Goal: Transaction & Acquisition: Purchase product/service

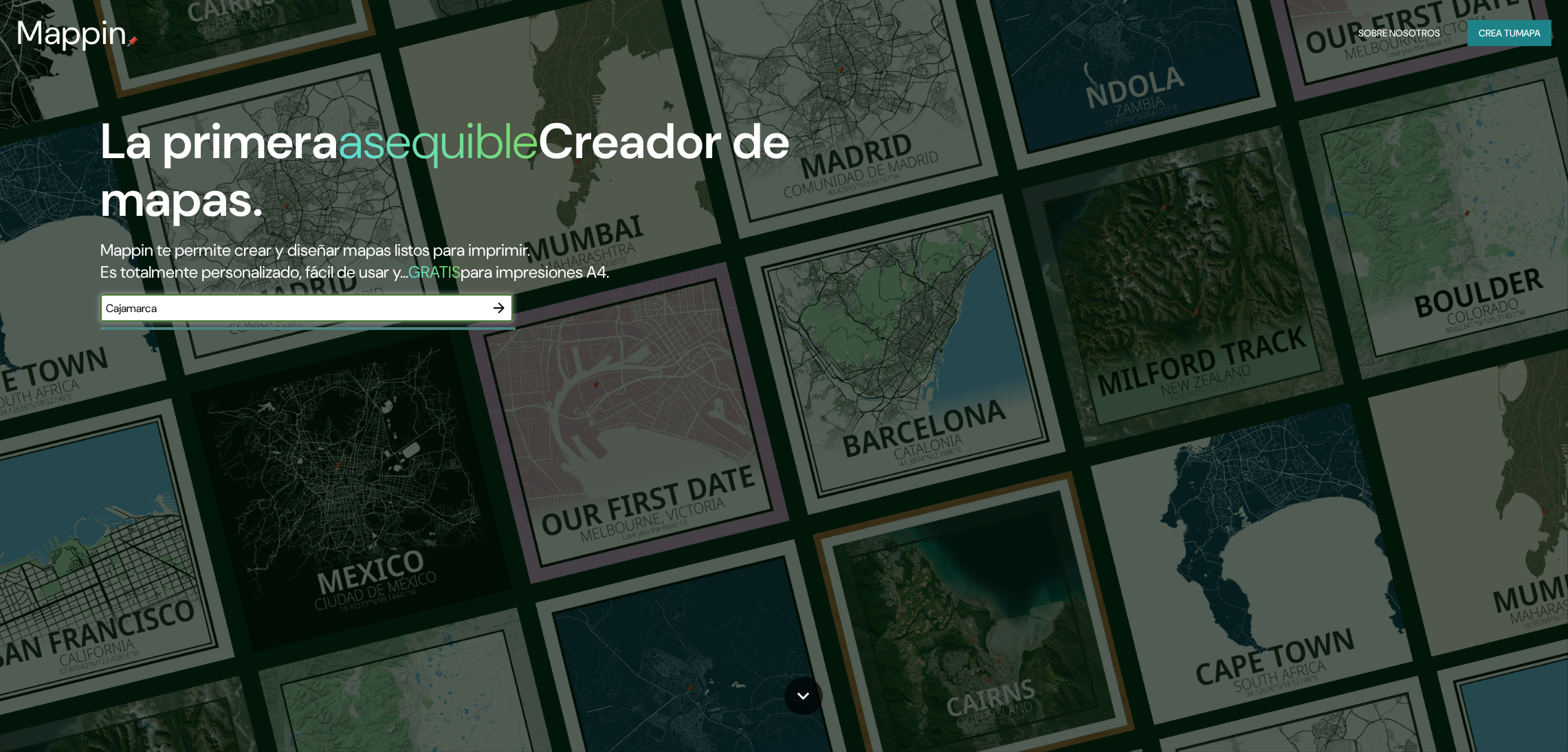
type input "Cajamarca"
click at [276, 306] on input "text" at bounding box center [292, 307] width 385 height 15
type input "cajamarca"
click at [508, 305] on button "button" at bounding box center [499, 308] width 28 height 28
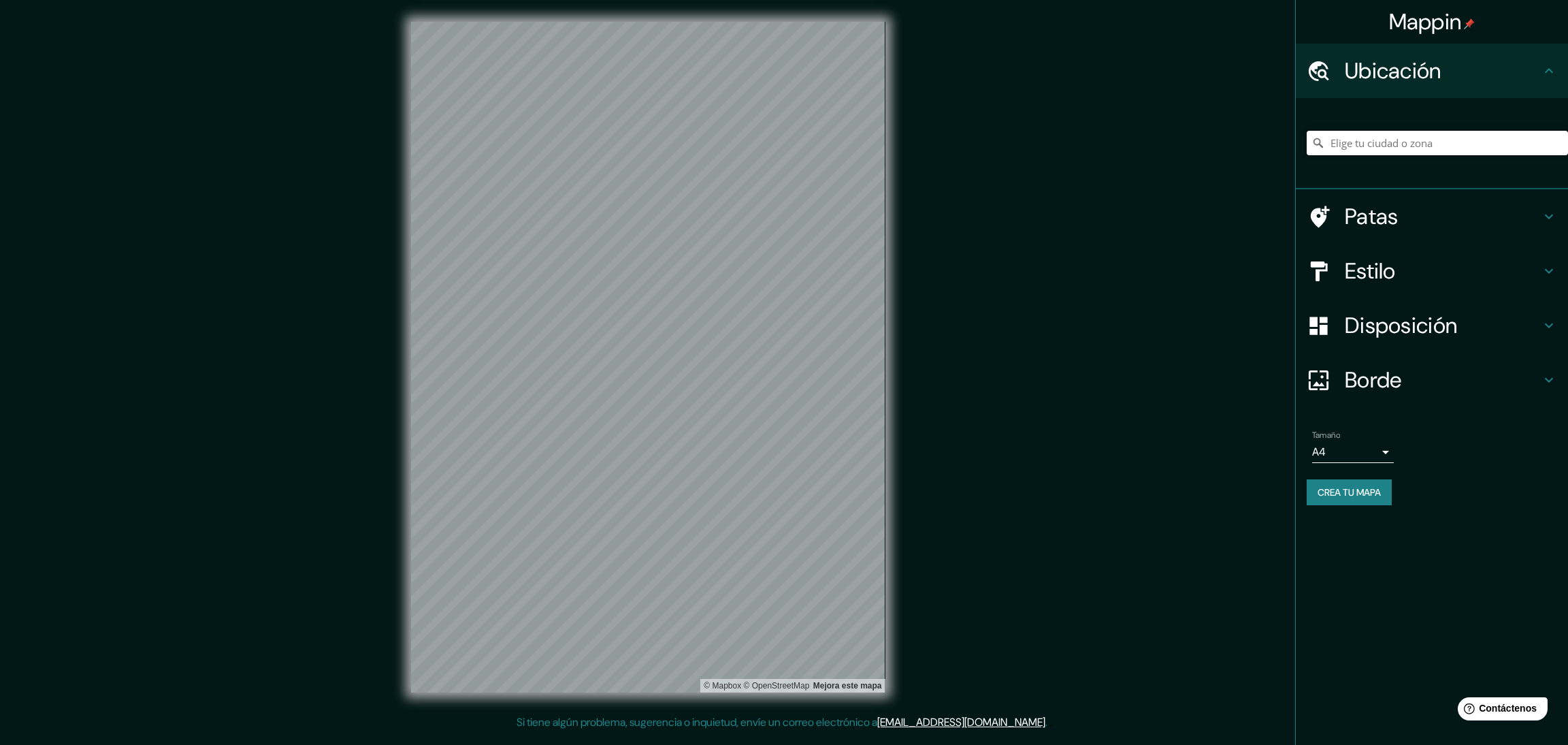
click at [1399, 151] on input "Elige tu ciudad o zona" at bounding box center [1437, 143] width 262 height 24
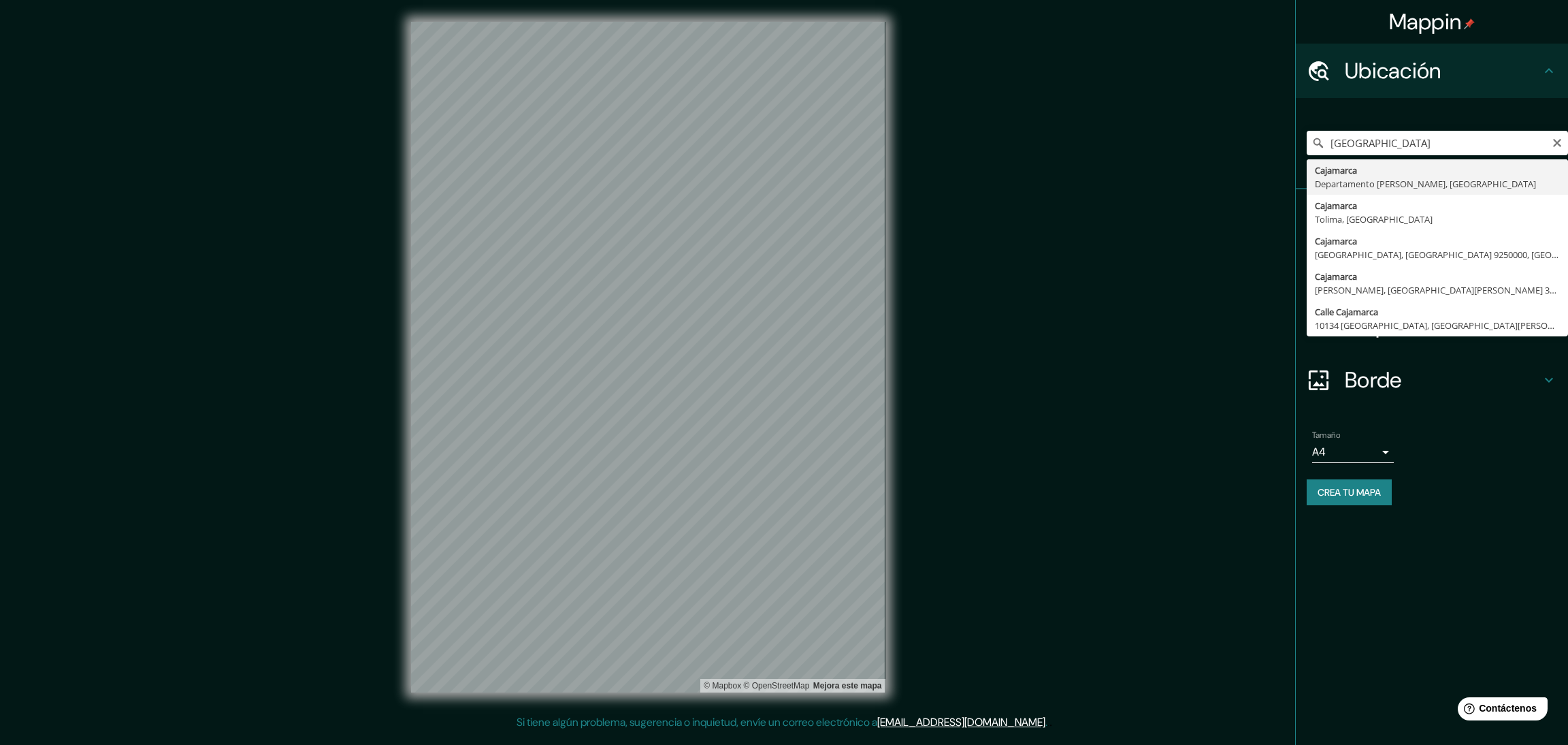
type input "Cajamarca, Departamento de Cajamarca, Perú"
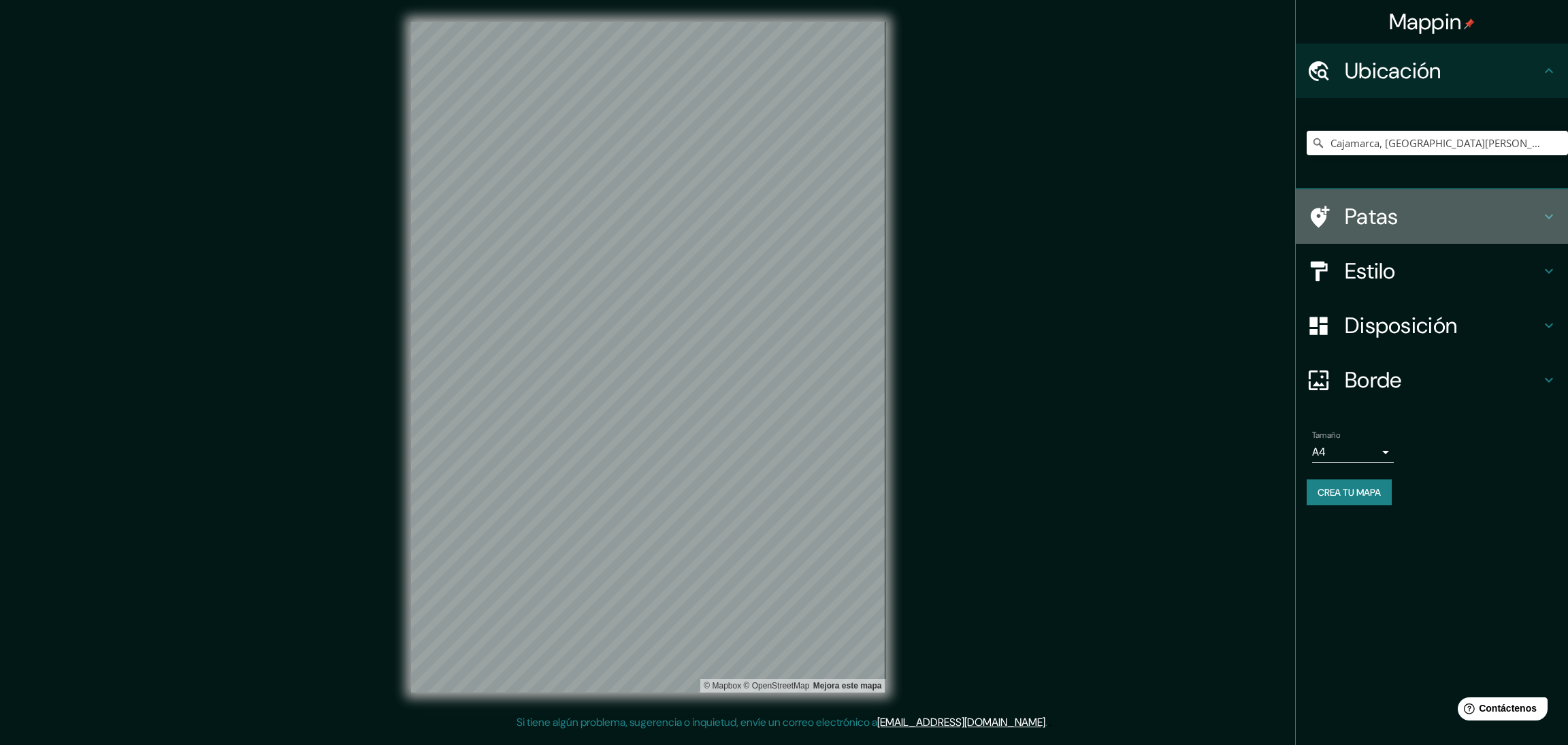
click at [1442, 209] on h4 "Patas" at bounding box center [1442, 217] width 196 height 27
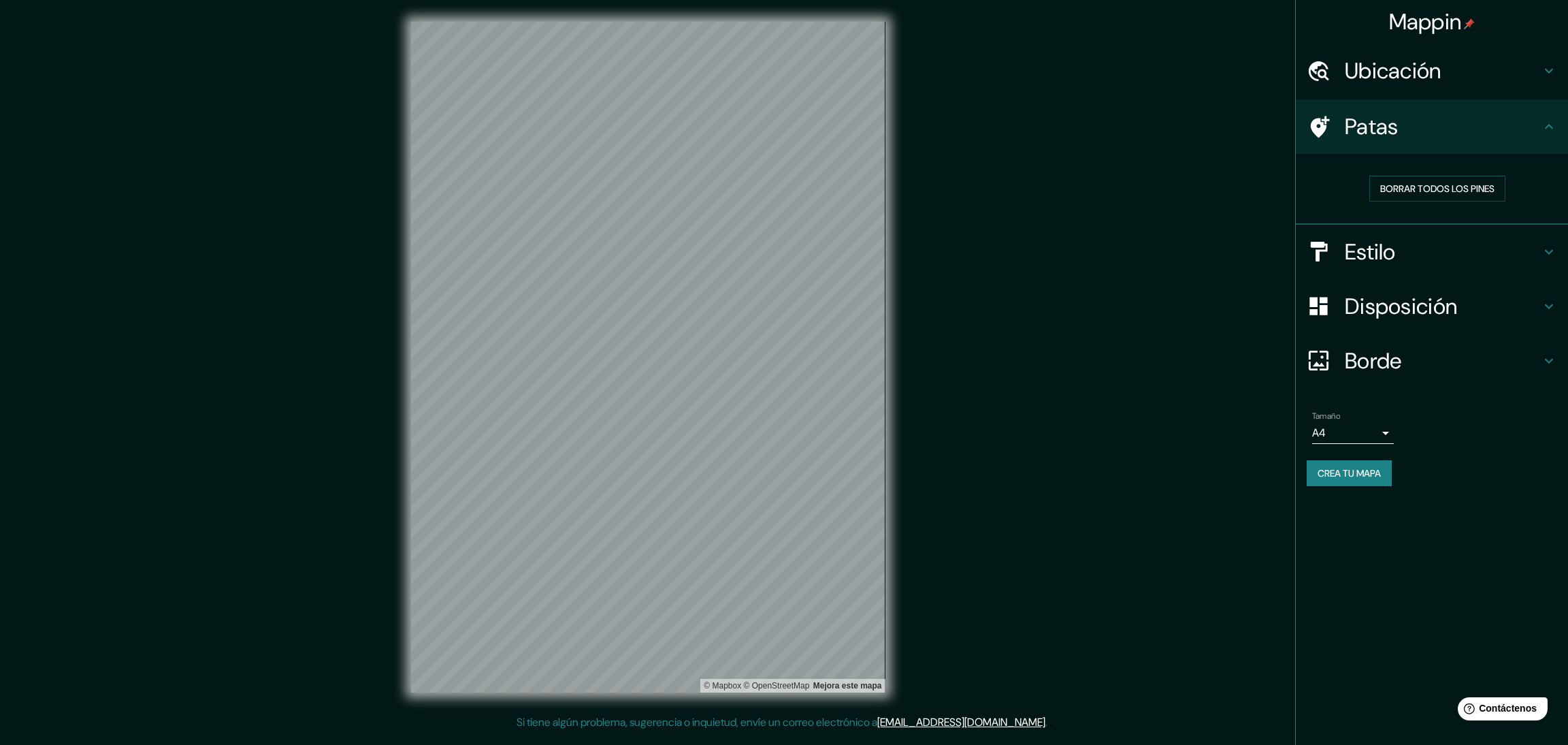
click at [1435, 242] on h4 "Estilo" at bounding box center [1442, 252] width 196 height 27
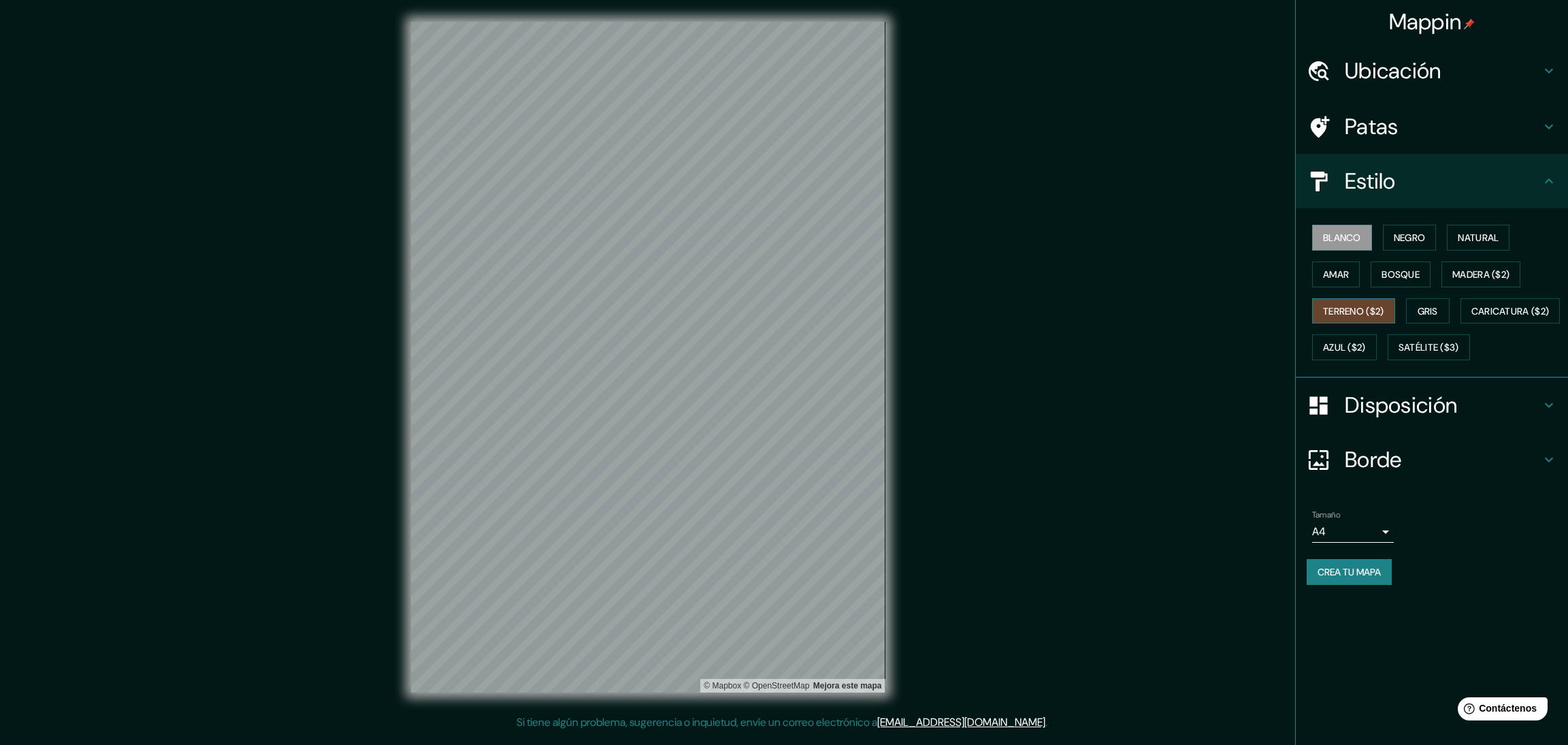
click at [1348, 306] on font "Terreno ($2)" at bounding box center [1353, 311] width 61 height 12
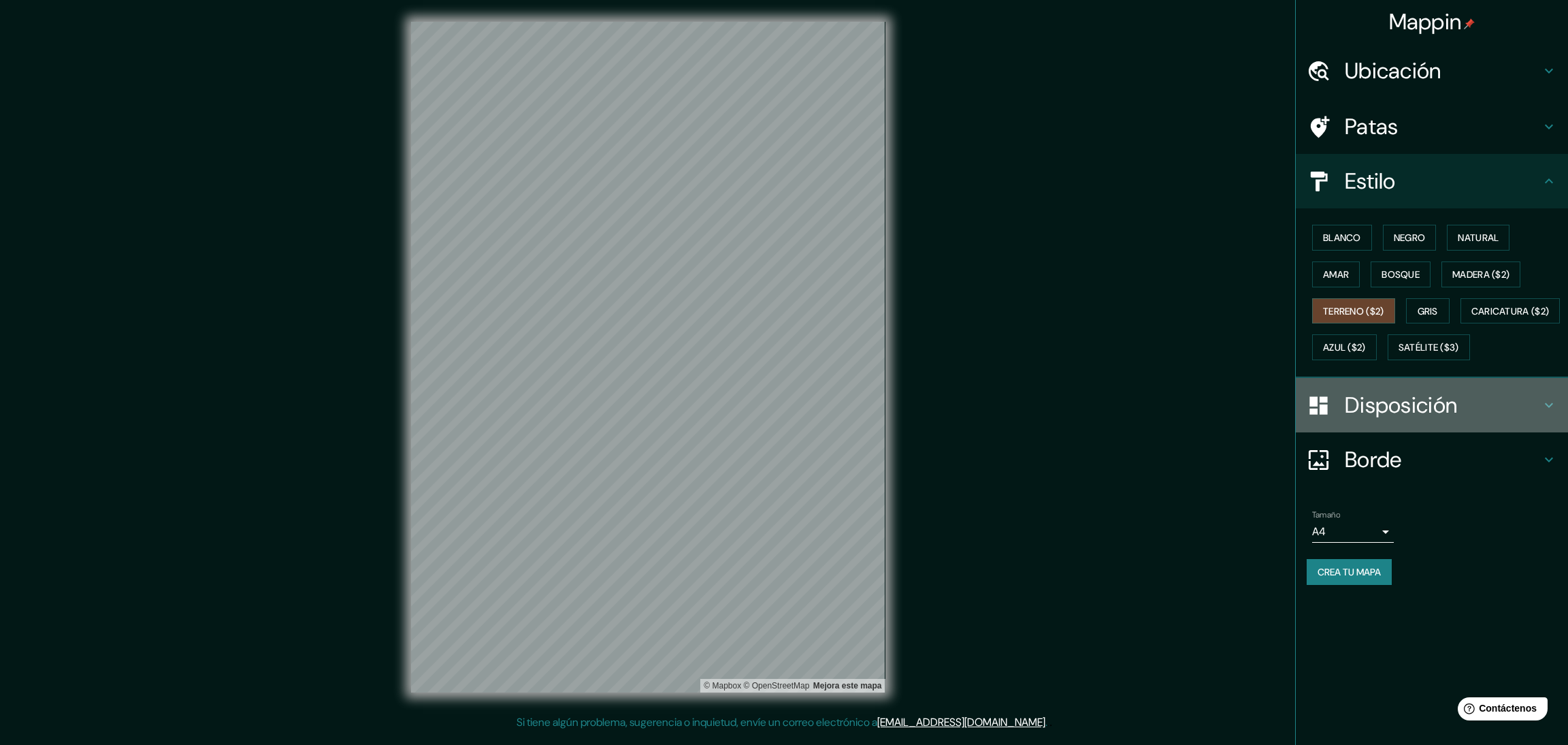
click at [1445, 420] on font "Disposición" at bounding box center [1400, 405] width 112 height 29
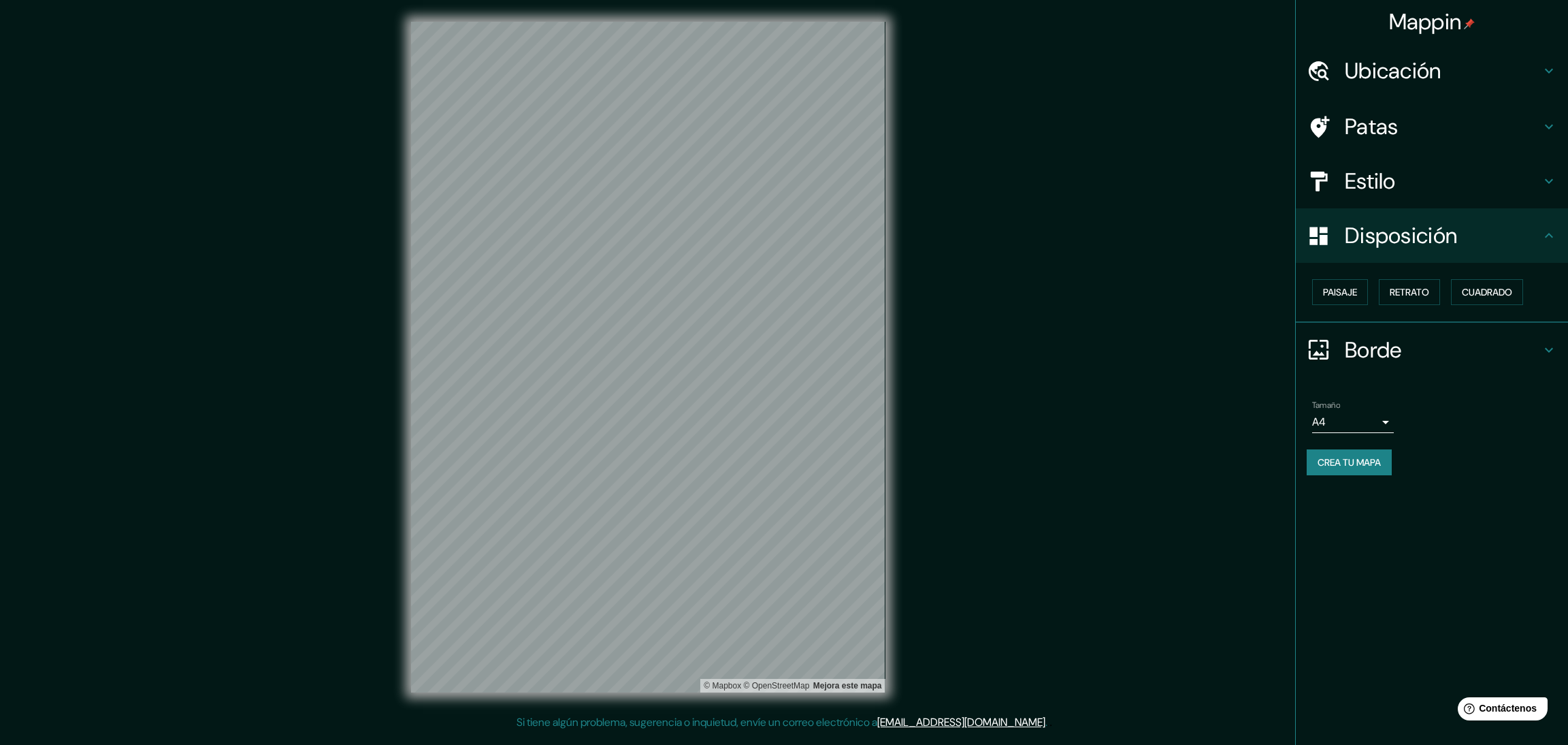
click at [1401, 378] on ul "Ubicación Cajamarca, Departamento de Cajamarca, Perú Patas Estilo Disposición P…" at bounding box center [1431, 267] width 272 height 448
